Goal: Information Seeking & Learning: Check status

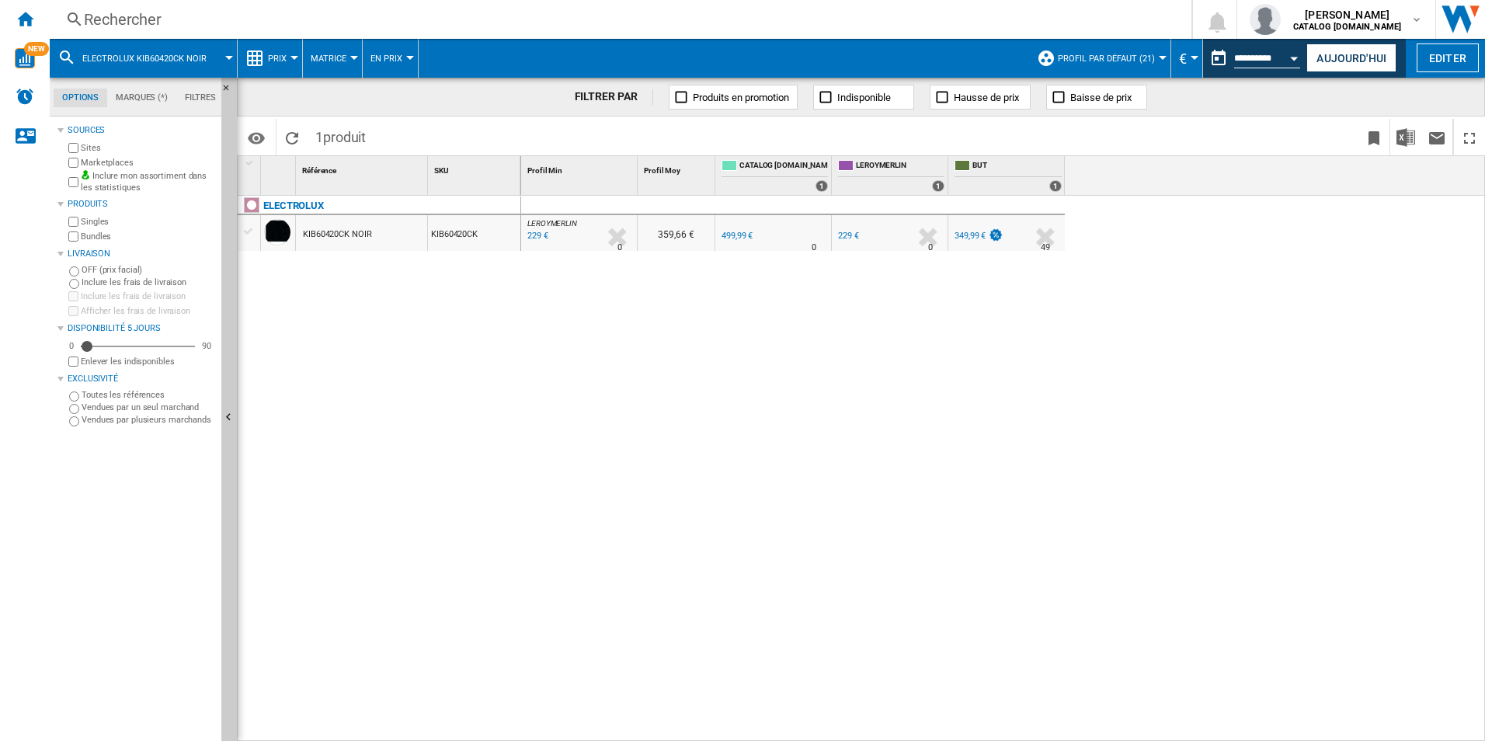
click at [385, 14] on div "Rechercher" at bounding box center [617, 20] width 1067 height 22
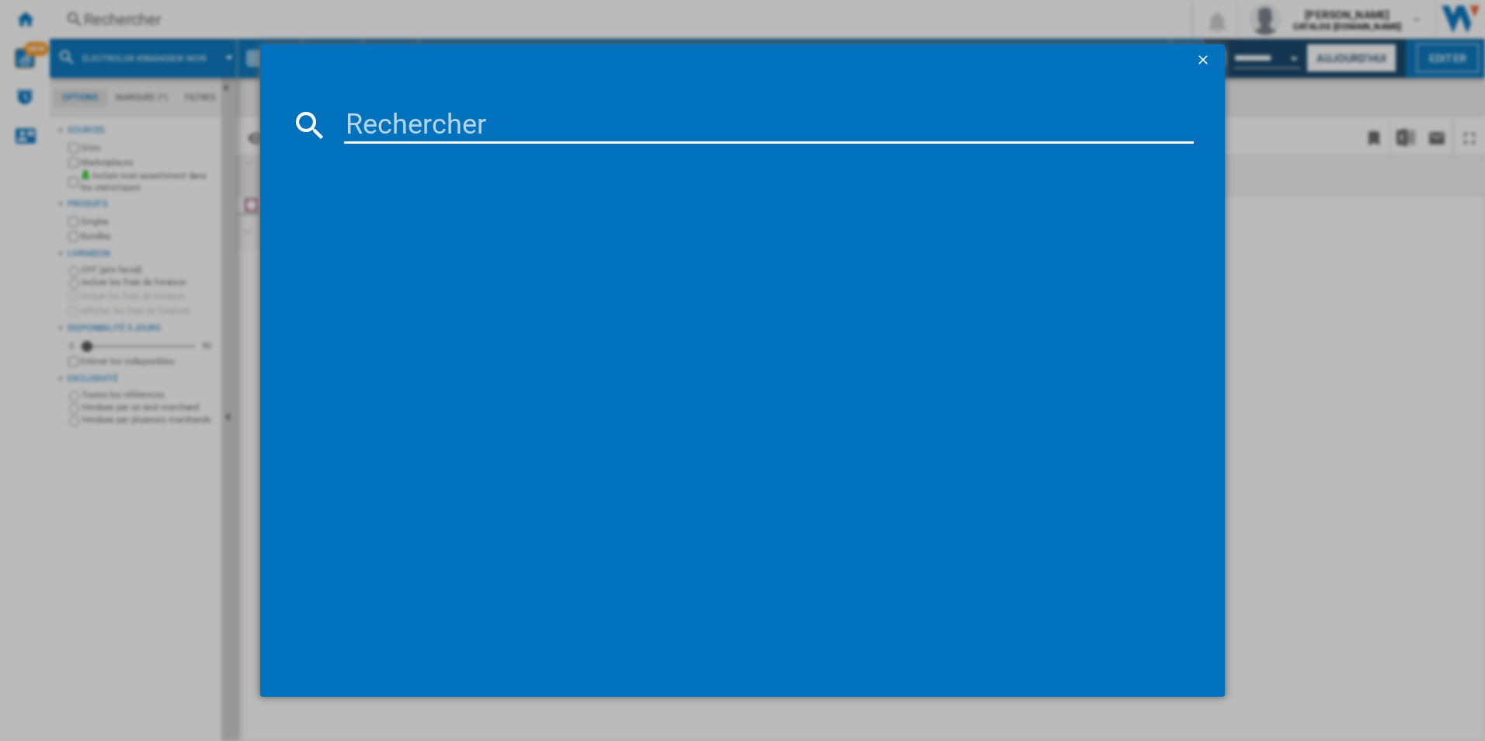
click at [454, 83] on md-dialog-content at bounding box center [743, 385] width 966 height 621
drag, startPoint x: 452, startPoint y: 87, endPoint x: 442, endPoint y: 127, distance: 40.9
click at [440, 129] on input at bounding box center [769, 124] width 851 height 37
paste input "EKI624299K"
click at [504, 125] on input "EKI6242" at bounding box center [769, 124] width 851 height 37
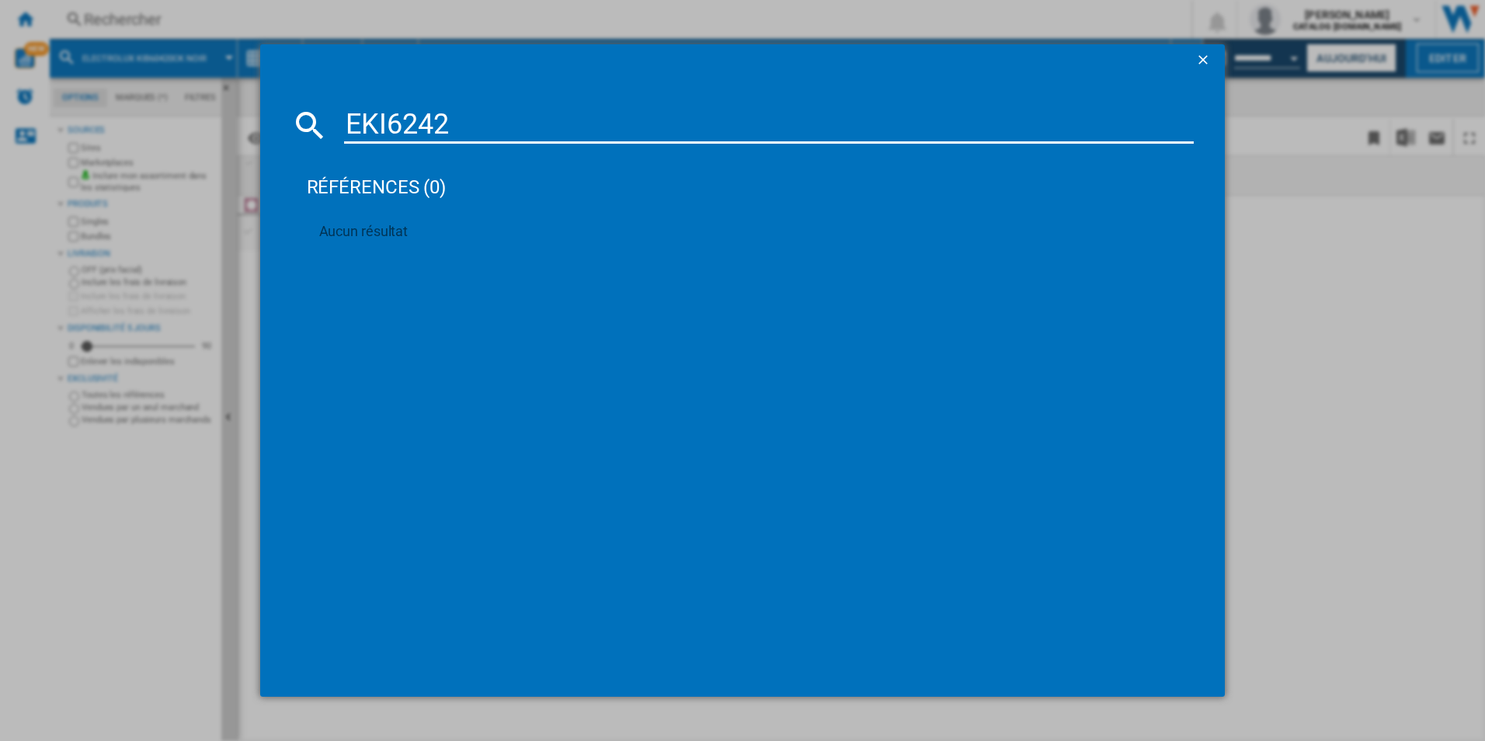
drag, startPoint x: 568, startPoint y: 131, endPoint x: 413, endPoint y: 133, distance: 155.4
click at [349, 111] on input "EKI6242" at bounding box center [769, 124] width 851 height 37
type input "EKI6242"
click at [1374, 328] on div "EKI6242 références (0) Aucun résultat" at bounding box center [742, 370] width 1485 height 741
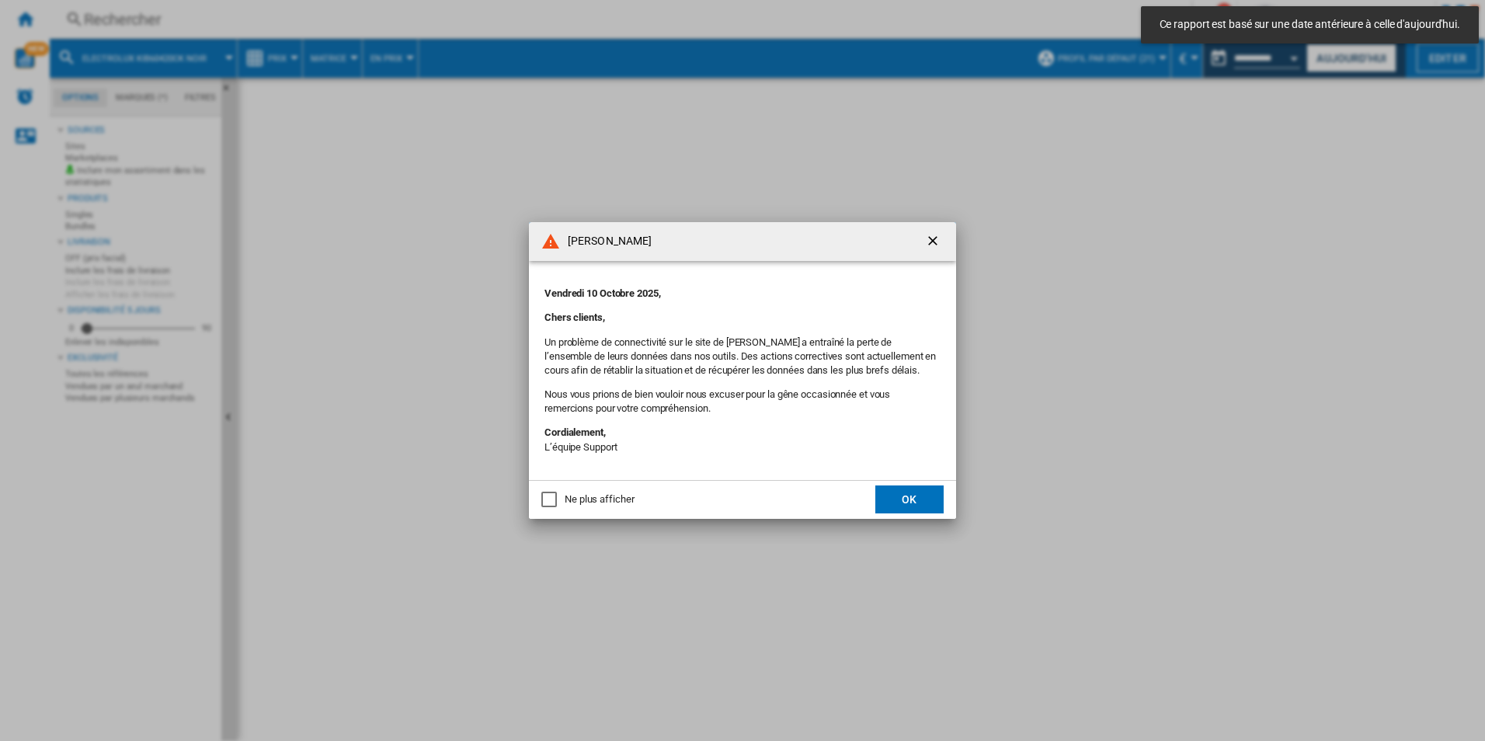
click at [926, 513] on button "OK" at bounding box center [910, 500] width 68 height 28
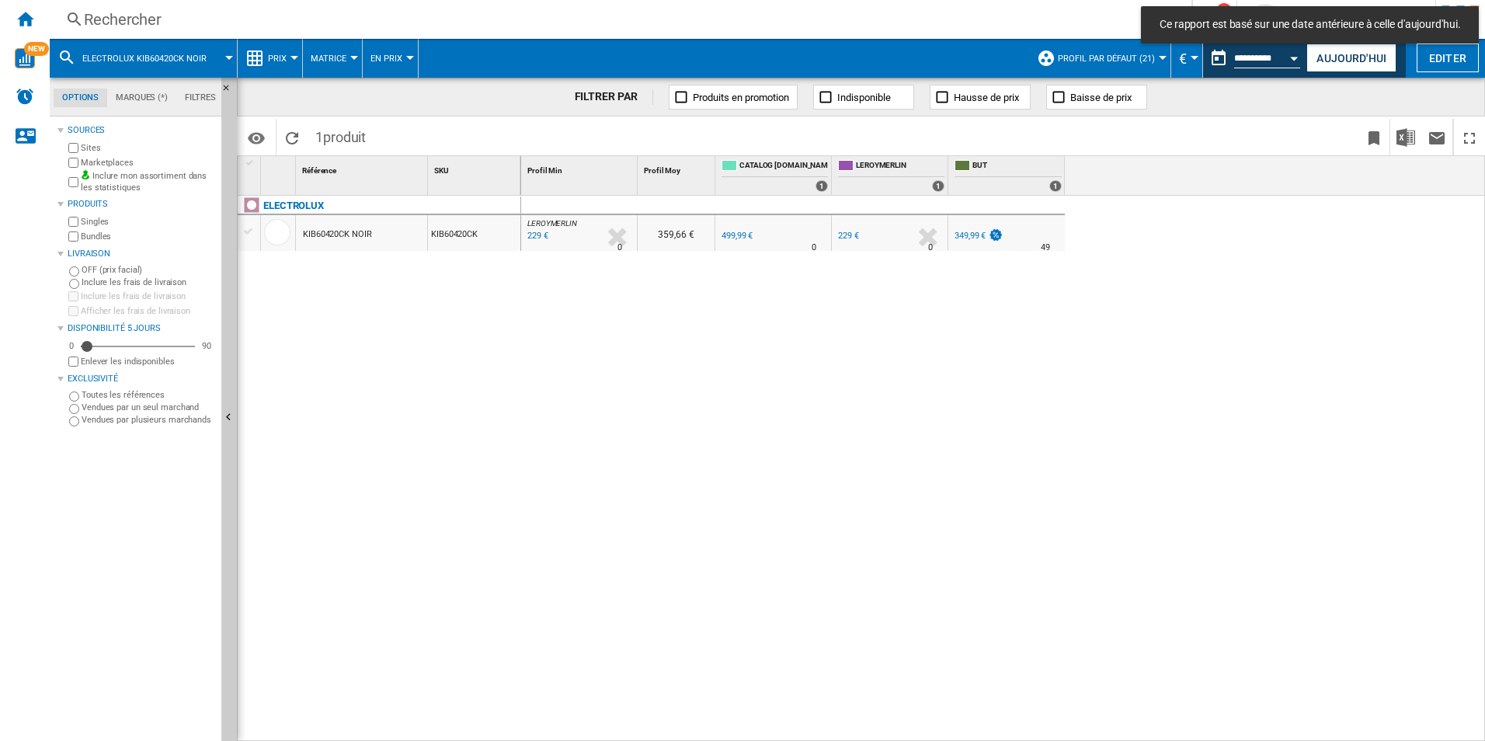
click at [372, 18] on div "Rechercher" at bounding box center [617, 20] width 1067 height 22
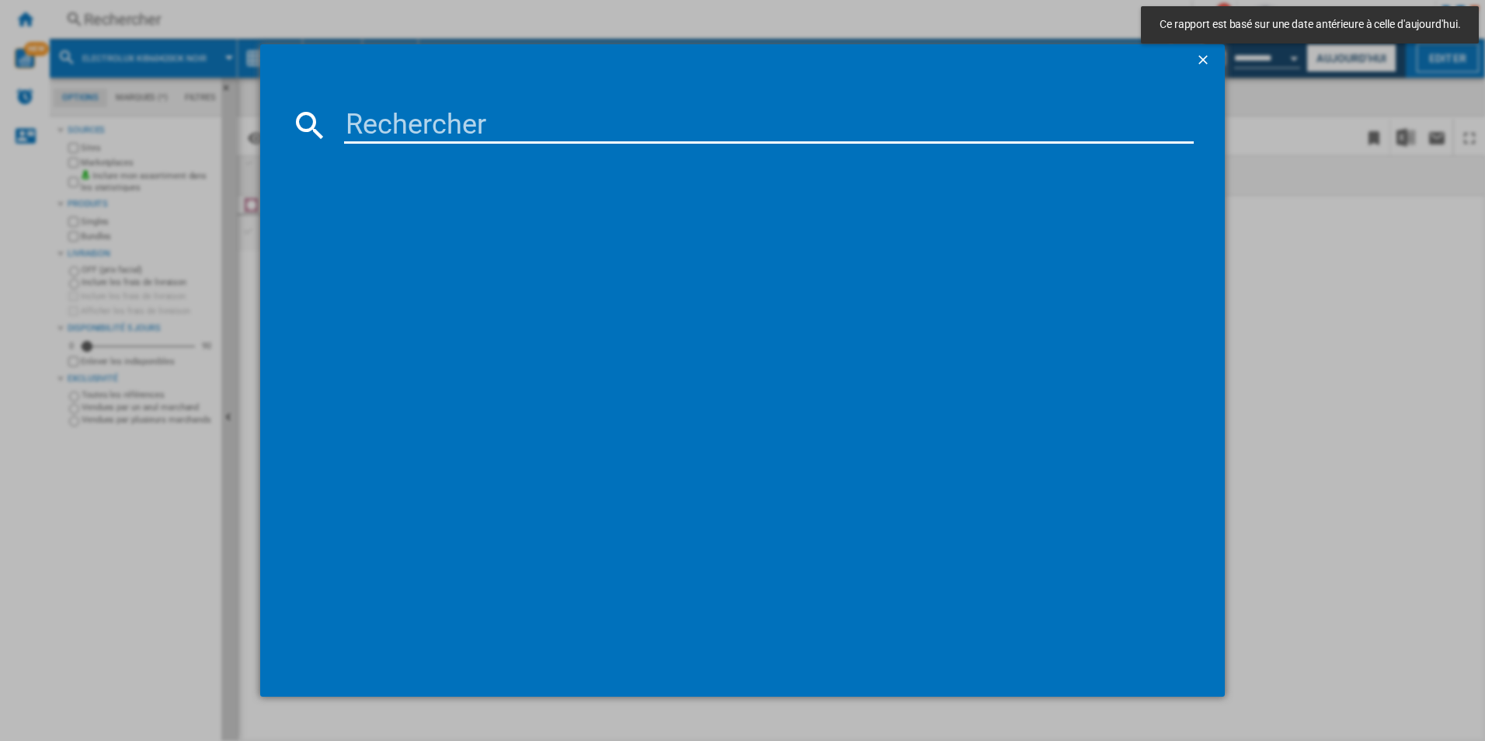
click at [410, 120] on input at bounding box center [769, 124] width 851 height 37
paste input "EKI624299K"
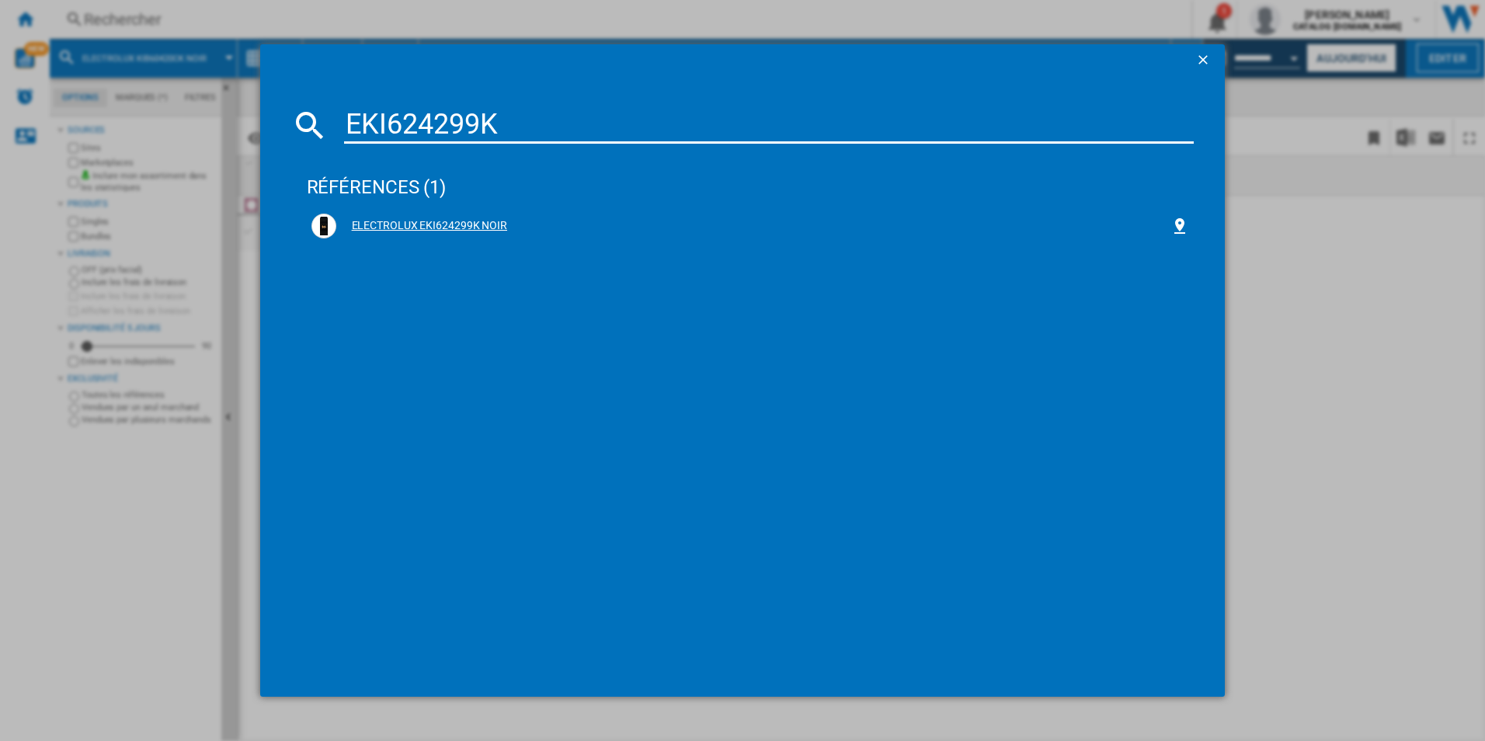
type input "EKI624299K"
click at [429, 217] on div "ELECTROLUX EKI624299K NOIR" at bounding box center [751, 226] width 879 height 25
click at [455, 224] on div "ELECTROLUX EKI624299K NOIR" at bounding box center [753, 226] width 835 height 16
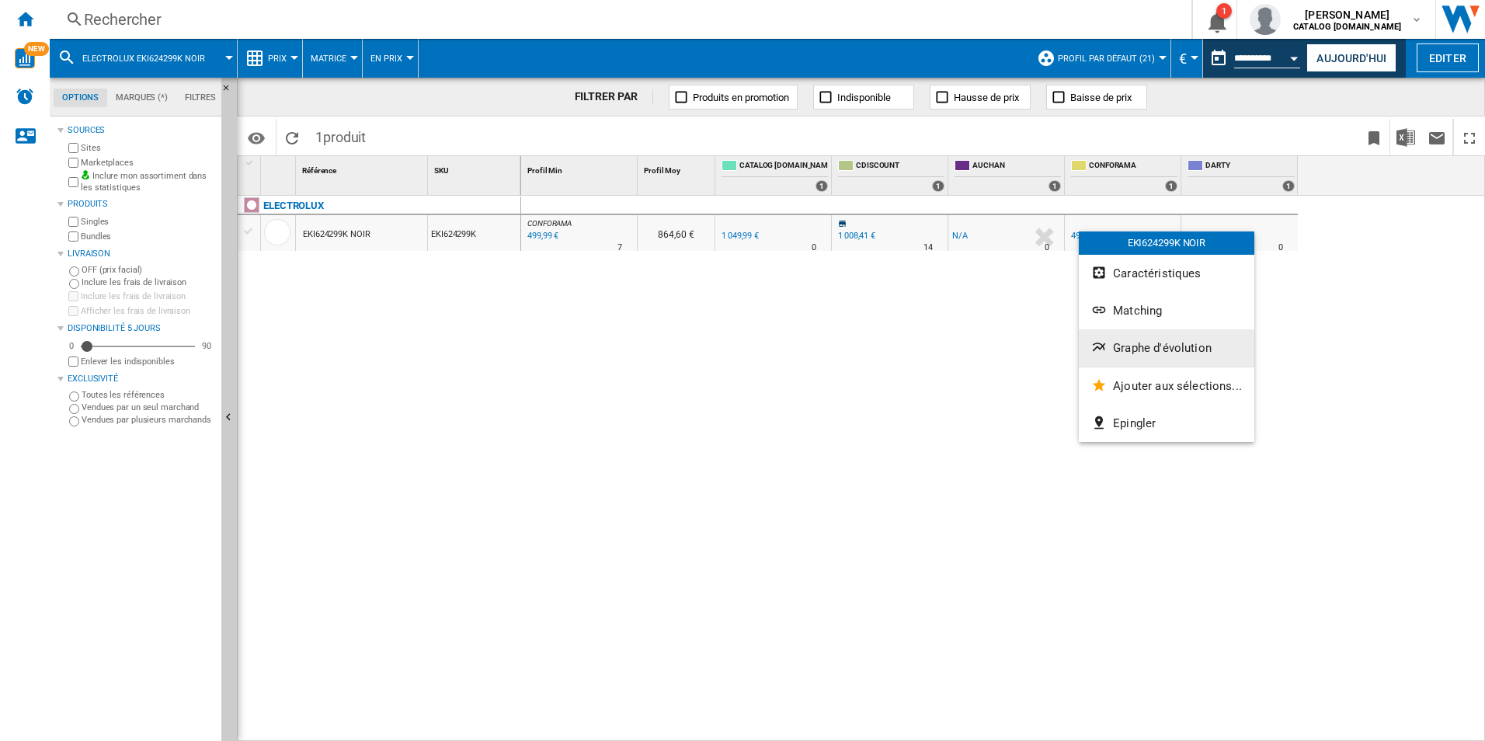
click at [1137, 338] on button "Graphe d'évolution" at bounding box center [1167, 347] width 176 height 37
